Goal: Check status: Check status

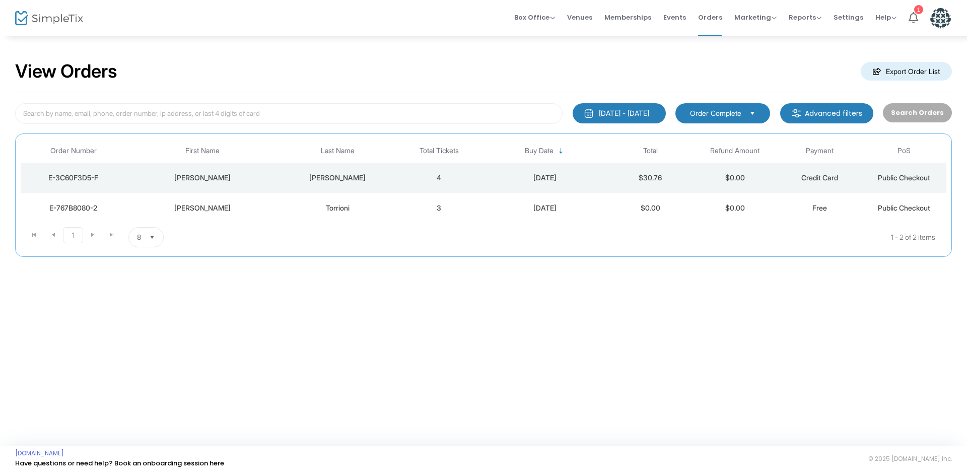
click at [253, 174] on div "[PERSON_NAME]" at bounding box center [202, 178] width 147 height 10
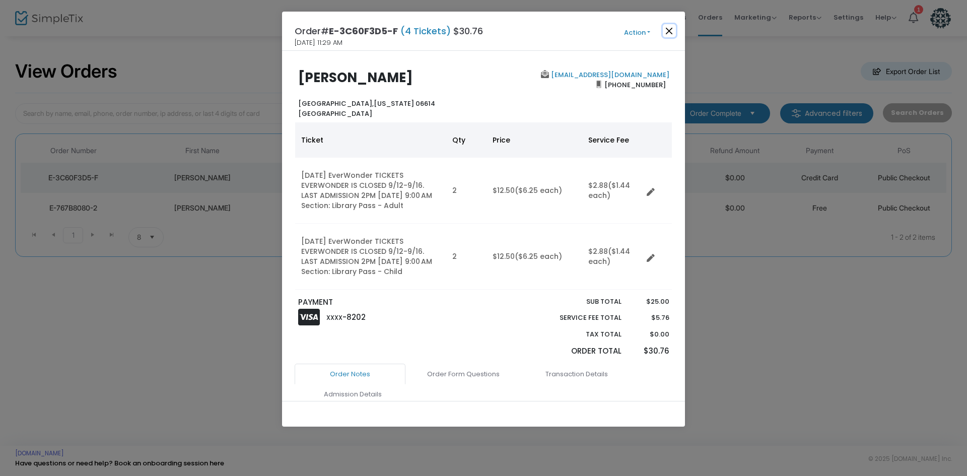
click at [664, 30] on button "Close" at bounding box center [669, 30] width 13 height 13
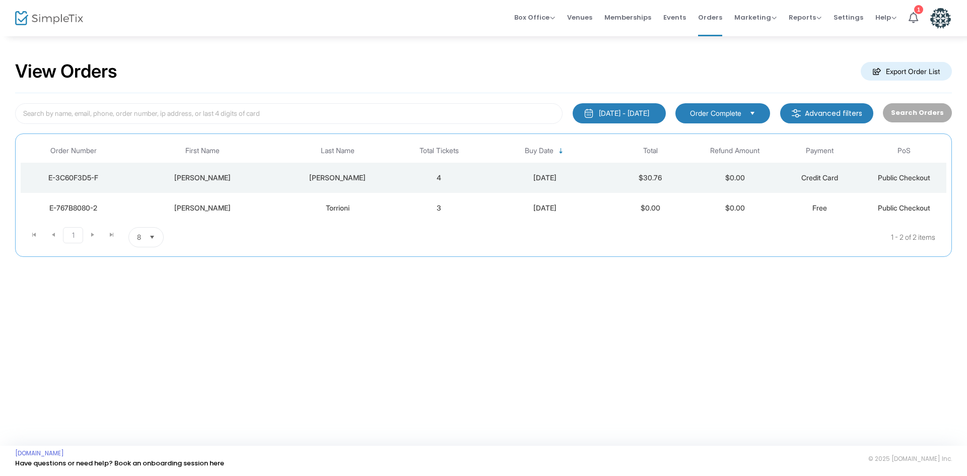
click at [460, 207] on td "3" at bounding box center [439, 208] width 85 height 30
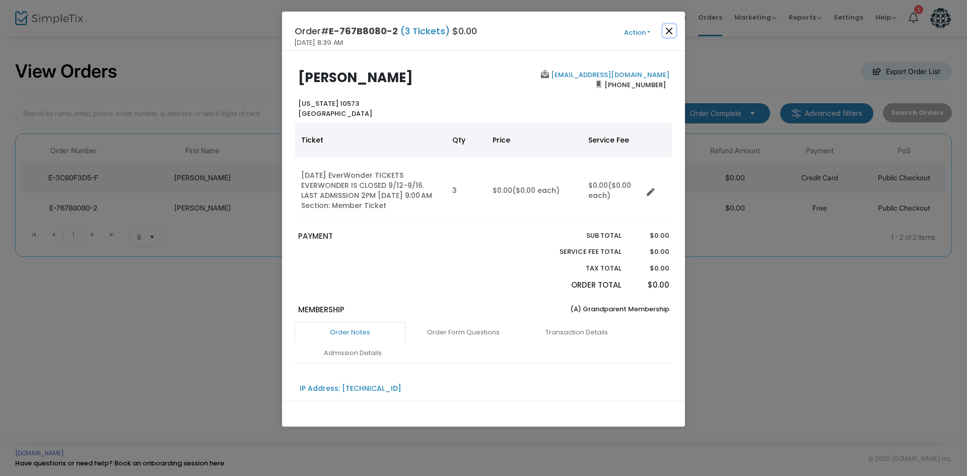
click at [663, 33] on button "Close" at bounding box center [669, 30] width 13 height 13
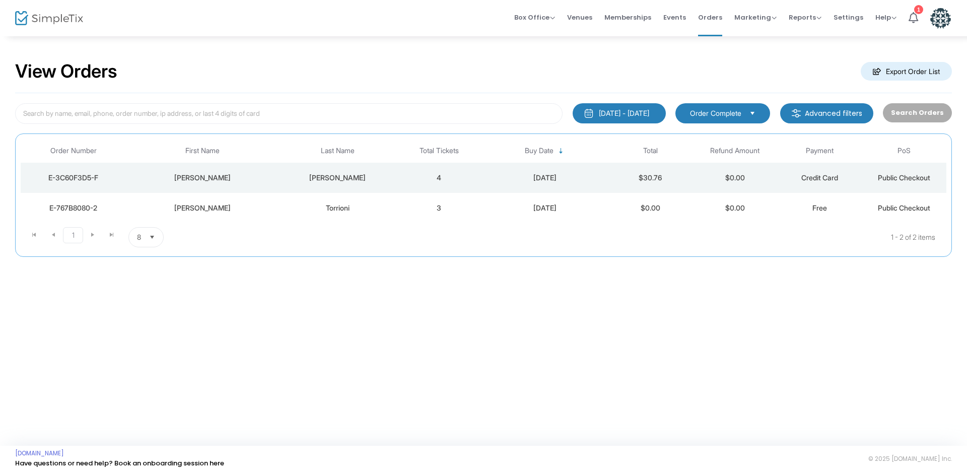
click at [641, 113] on div "[DATE] - [DATE]" at bounding box center [624, 113] width 50 height 10
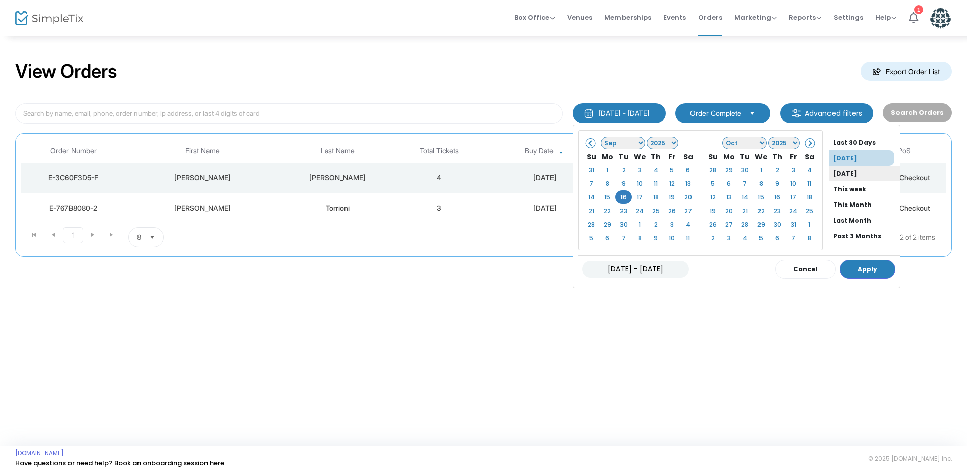
click at [830, 175] on li "[DATE]" at bounding box center [864, 174] width 70 height 16
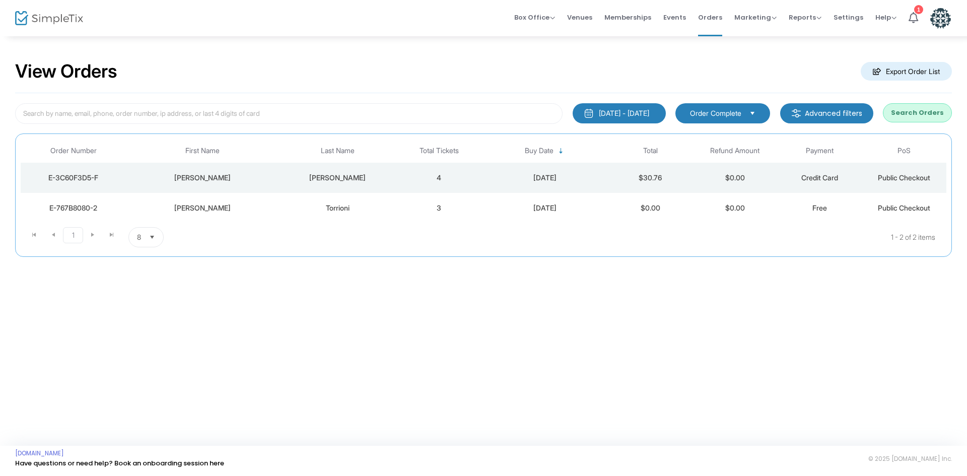
click at [921, 107] on button "Search Orders" at bounding box center [917, 112] width 69 height 19
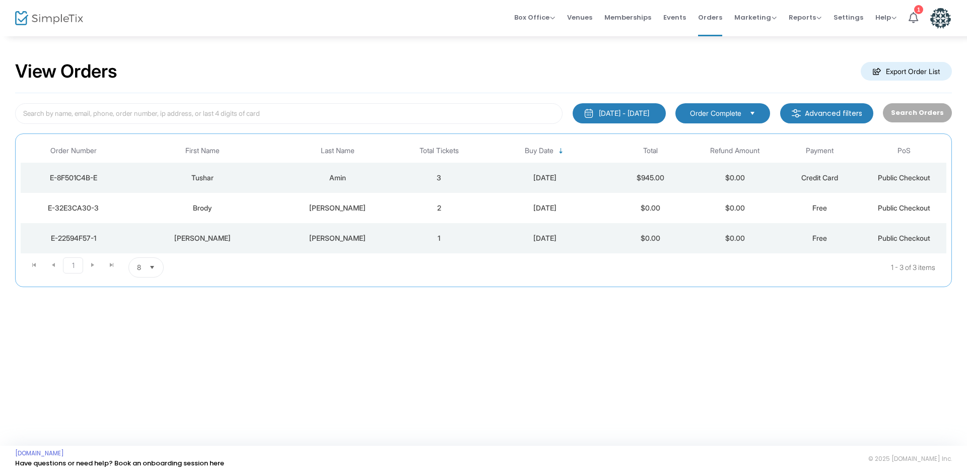
click at [307, 238] on div "[PERSON_NAME]" at bounding box center [337, 238] width 113 height 10
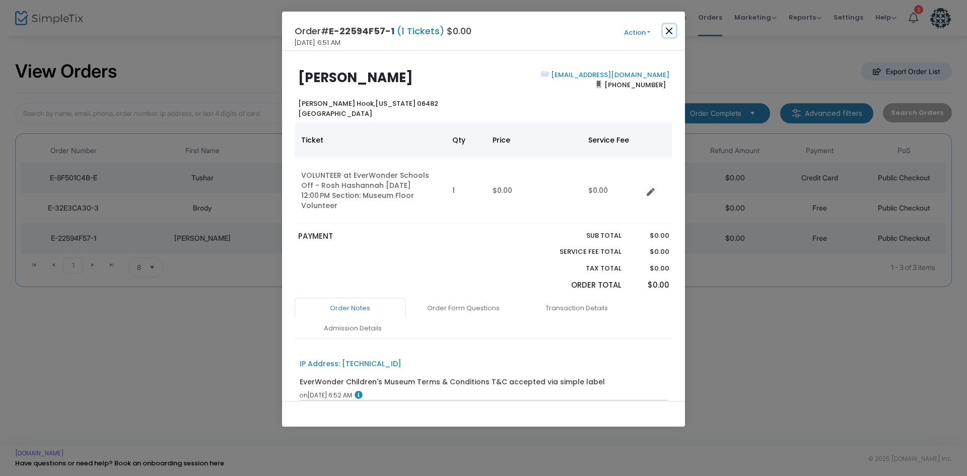
click at [668, 30] on button "Close" at bounding box center [669, 30] width 13 height 13
